Goal: Task Accomplishment & Management: Manage account settings

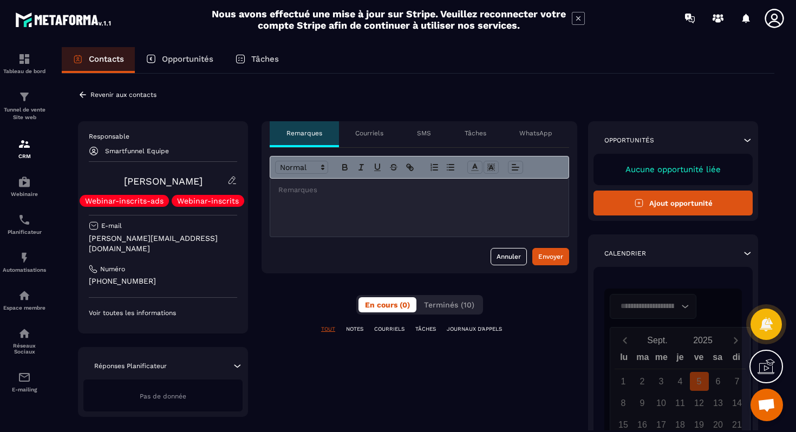
scroll to position [241, 0]
click at [85, 95] on icon at bounding box center [83, 95] width 10 height 10
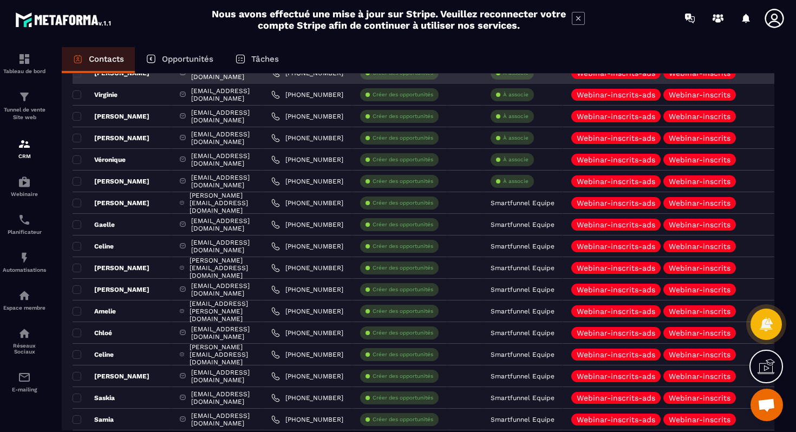
scroll to position [160, 0]
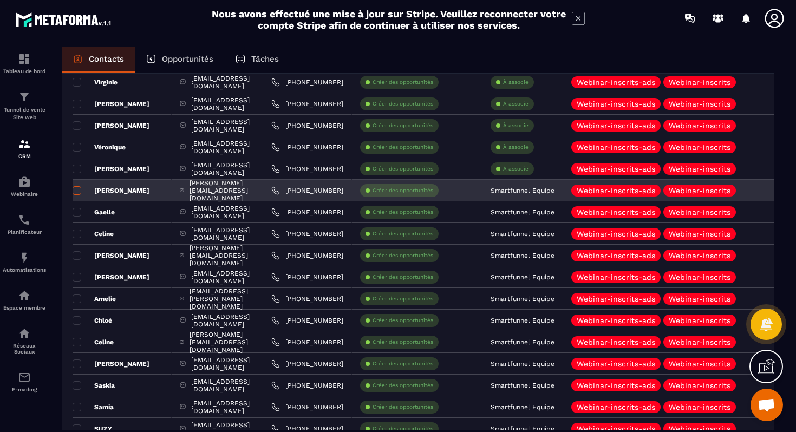
click at [78, 193] on span at bounding box center [77, 190] width 9 height 9
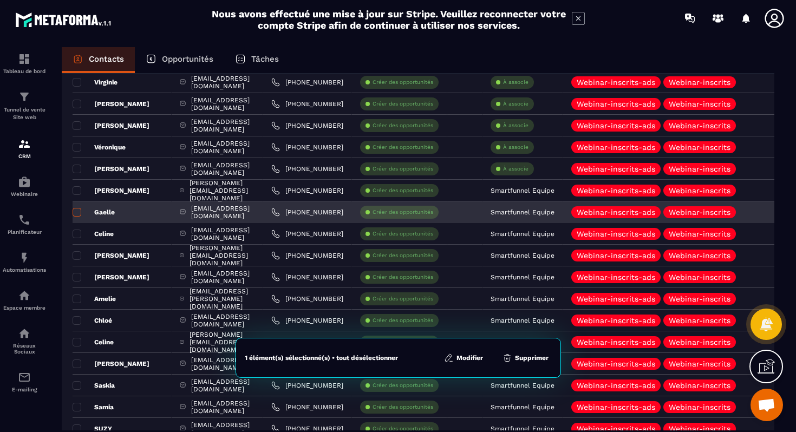
click at [79, 207] on td "Gaelle" at bounding box center [122, 213] width 99 height 22
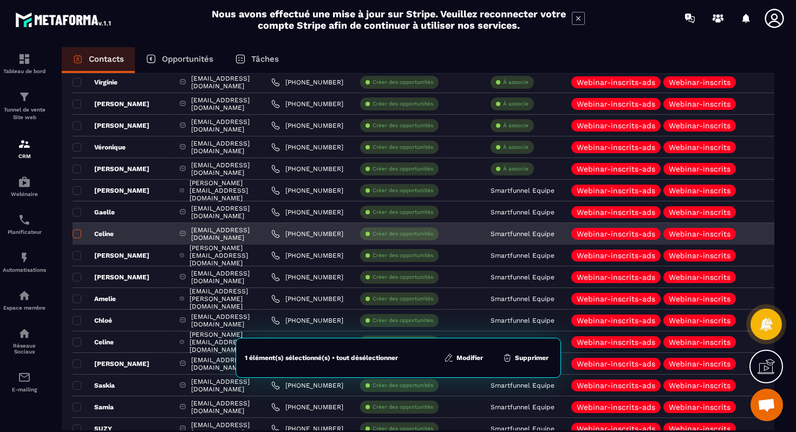
click at [77, 240] on label at bounding box center [77, 237] width 8 height 8
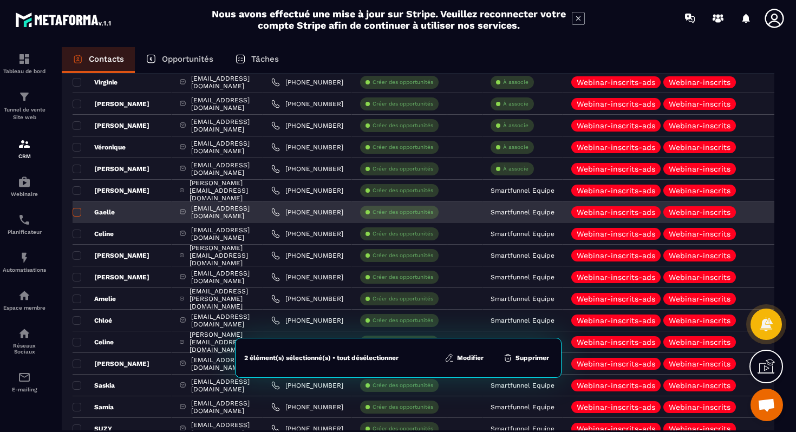
click at [77, 211] on span at bounding box center [77, 212] width 9 height 9
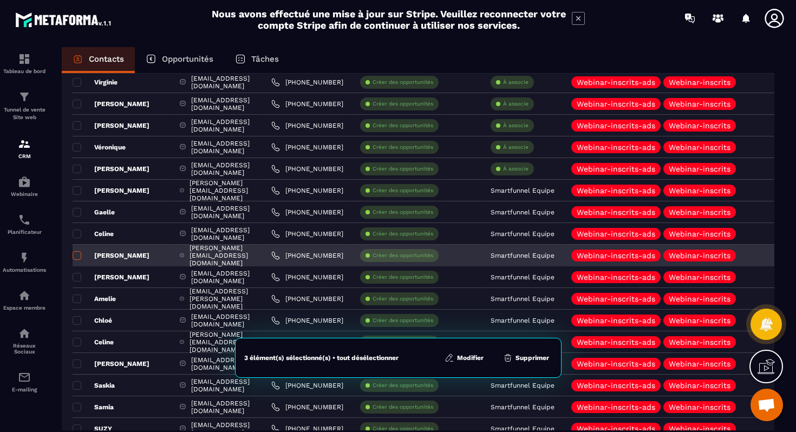
click at [77, 255] on span at bounding box center [77, 255] width 9 height 9
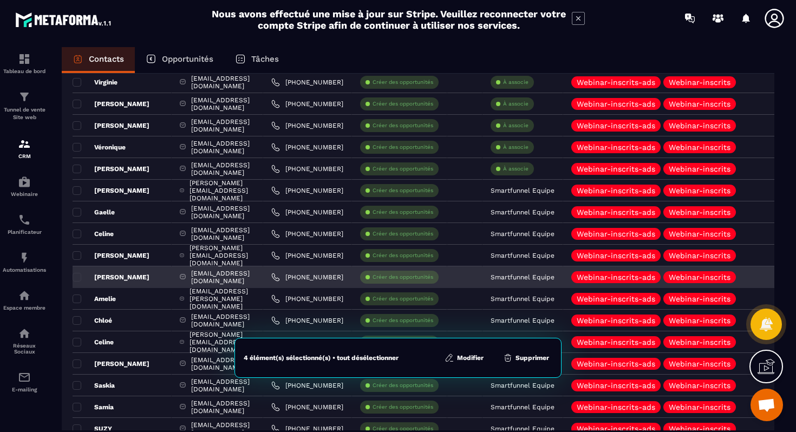
click at [81, 281] on p "[PERSON_NAME]" at bounding box center [111, 277] width 77 height 9
